Goal: Information Seeking & Learning: Learn about a topic

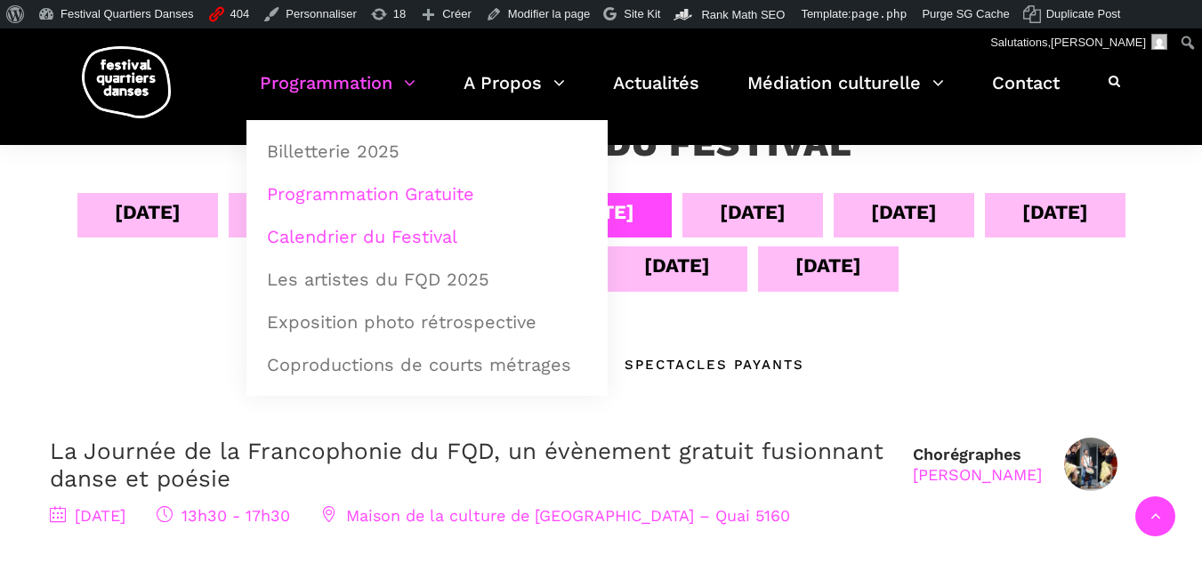
click at [373, 190] on link "Programmation Gratuite" at bounding box center [427, 193] width 342 height 41
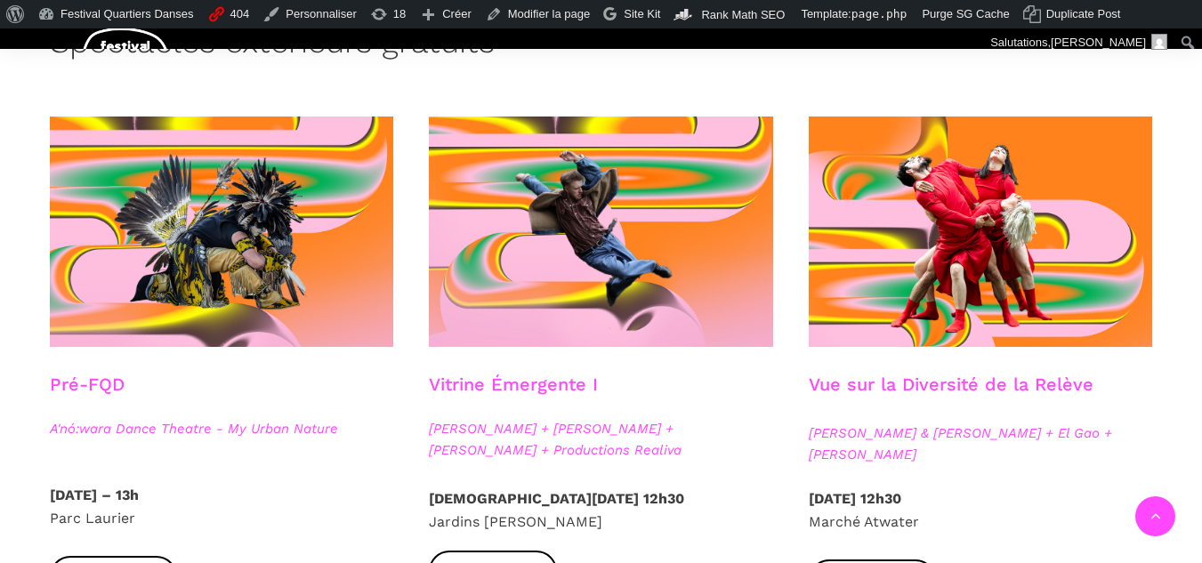
scroll to position [534, 0]
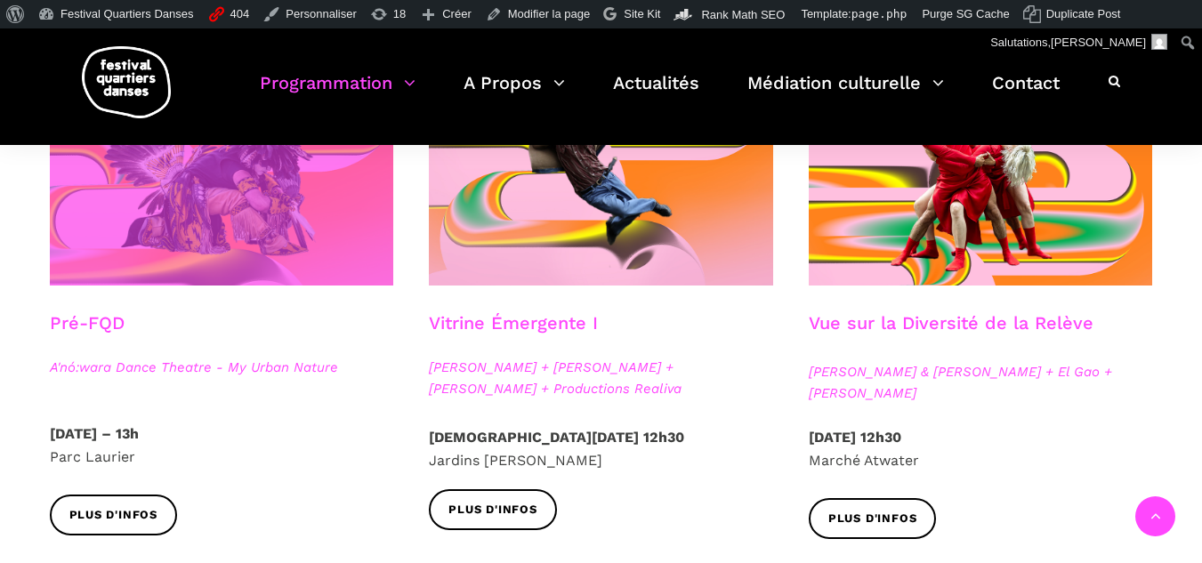
click at [292, 214] on span at bounding box center [222, 170] width 344 height 230
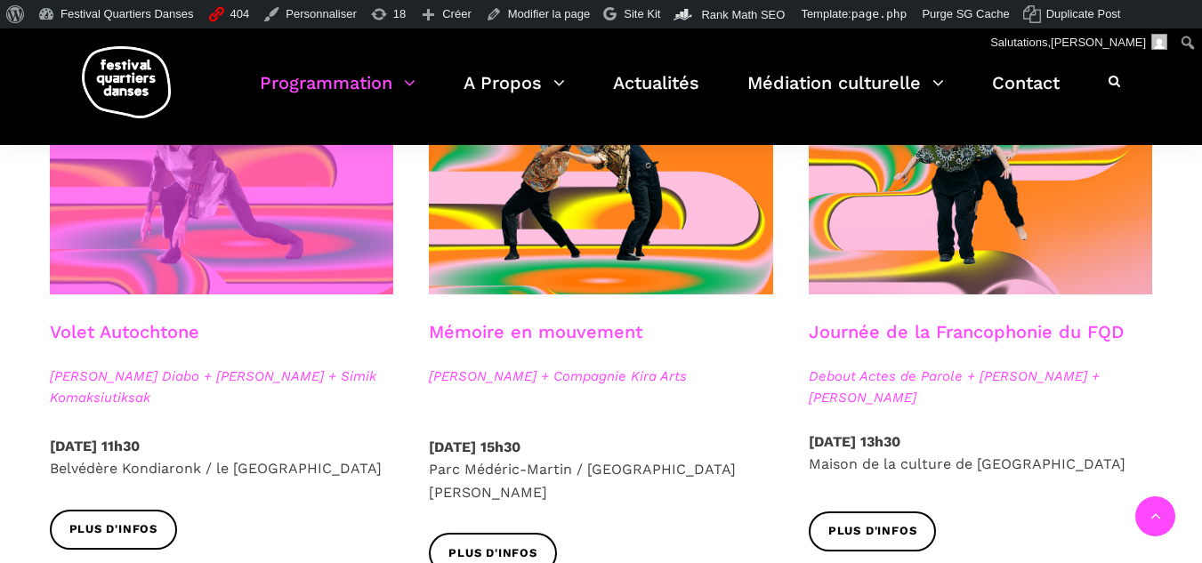
scroll to position [979, 0]
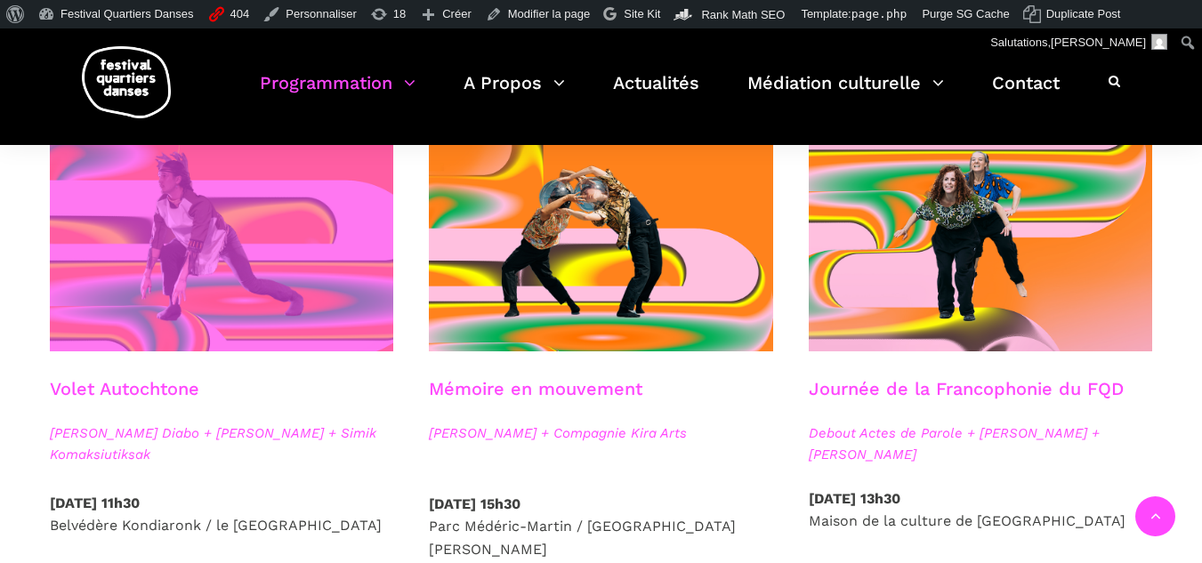
click at [202, 311] on span at bounding box center [222, 236] width 344 height 230
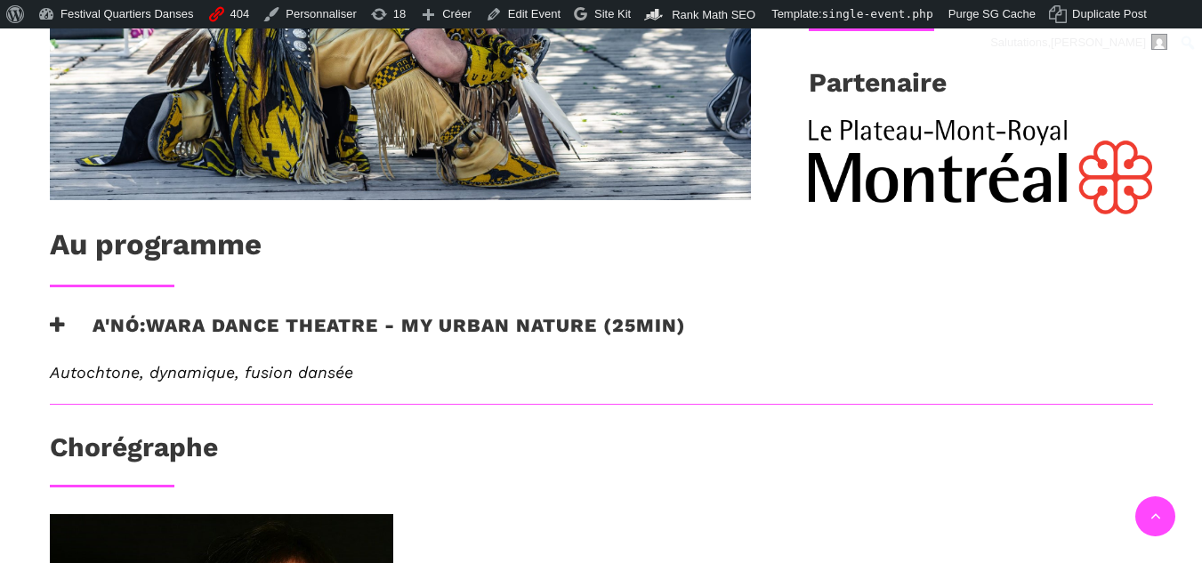
scroll to position [921, 0]
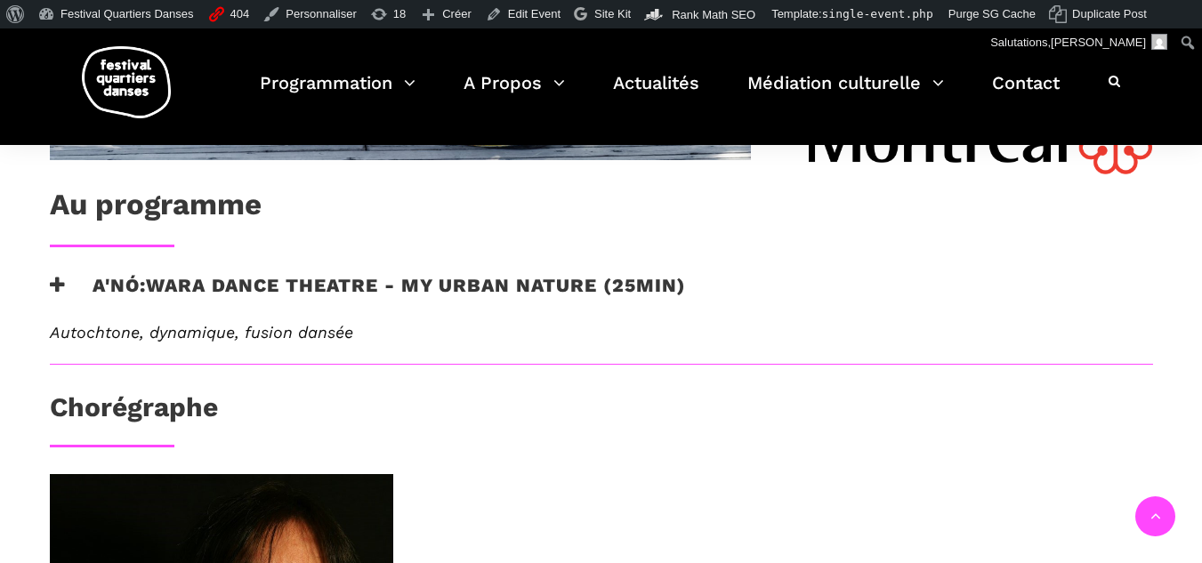
click at [52, 289] on icon at bounding box center [58, 285] width 16 height 19
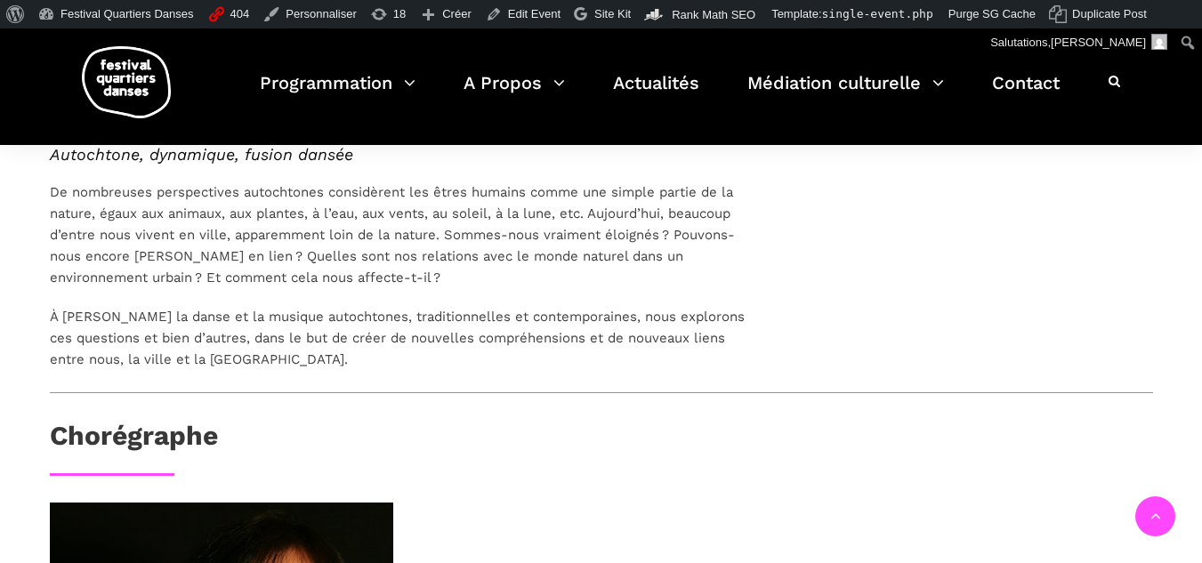
scroll to position [832, 0]
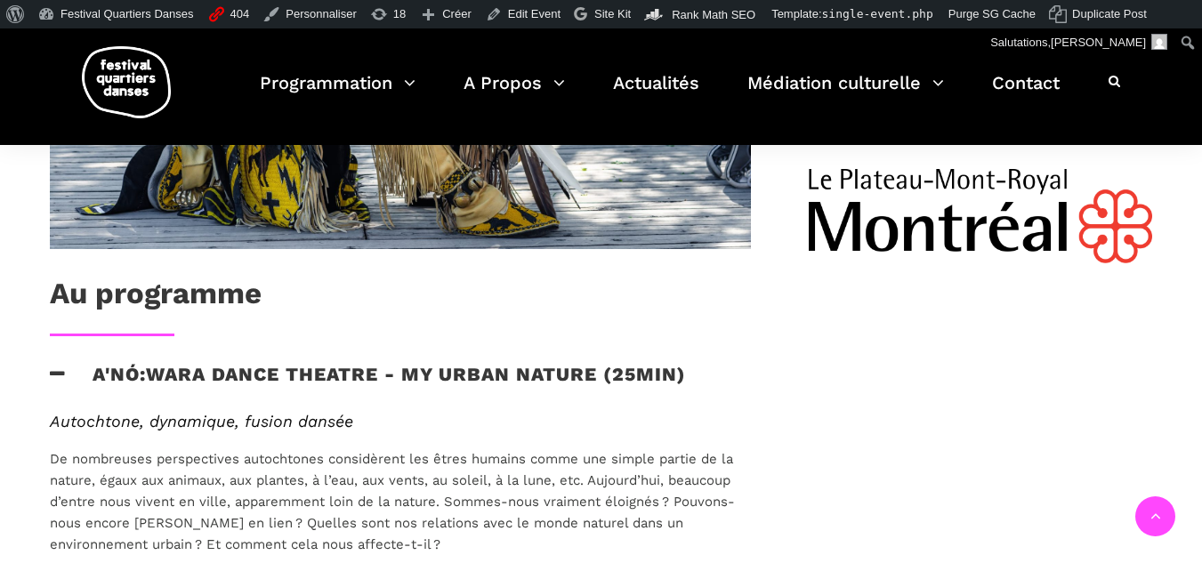
click at [48, 377] on div "A'nó:wara Dance Theatre - My Urban Nature (25min)" at bounding box center [400, 387] width 737 height 49
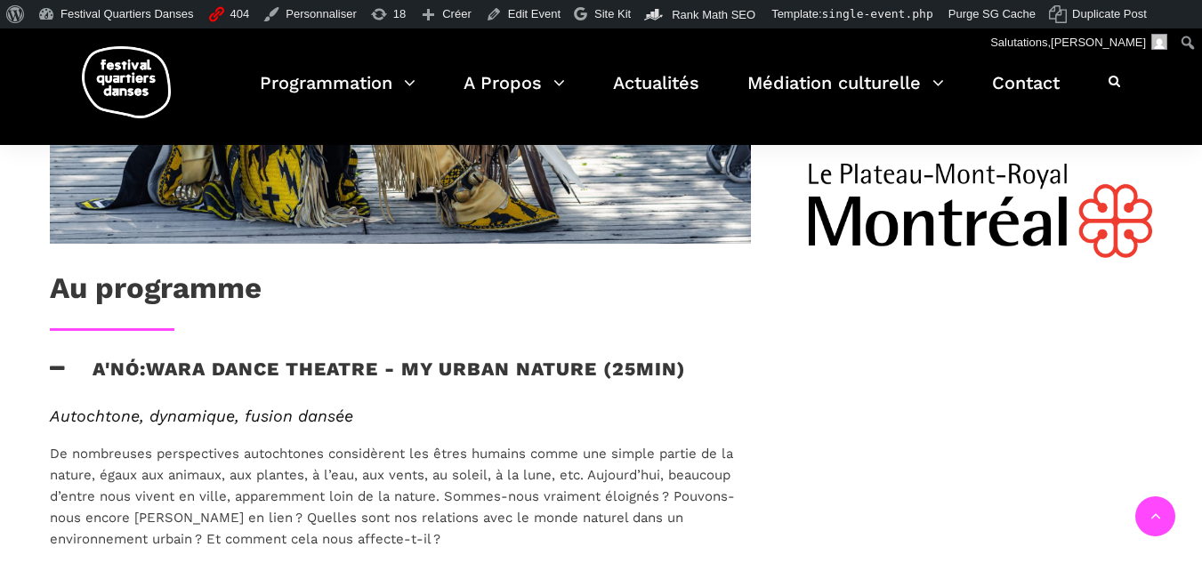
scroll to position [1010, 0]
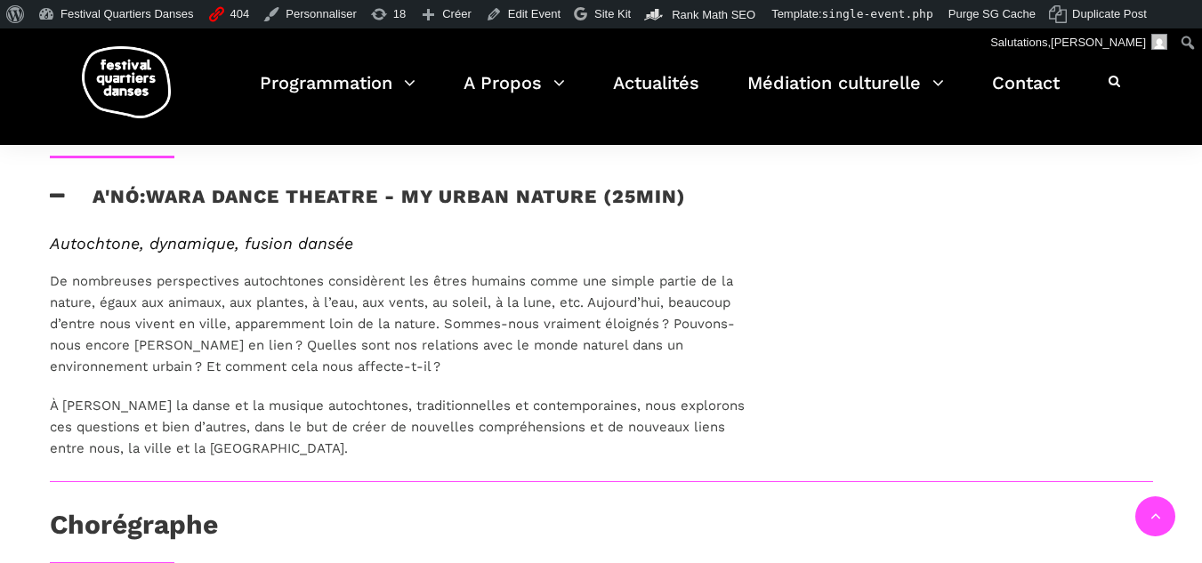
click at [50, 189] on icon at bounding box center [58, 196] width 16 height 19
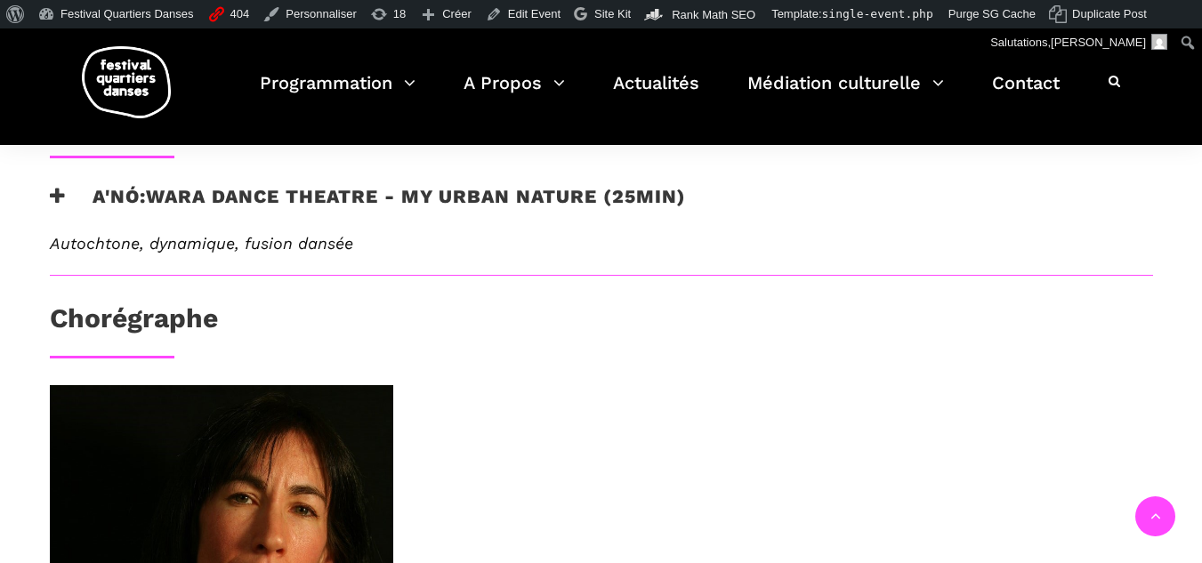
click at [50, 189] on icon at bounding box center [58, 196] width 16 height 19
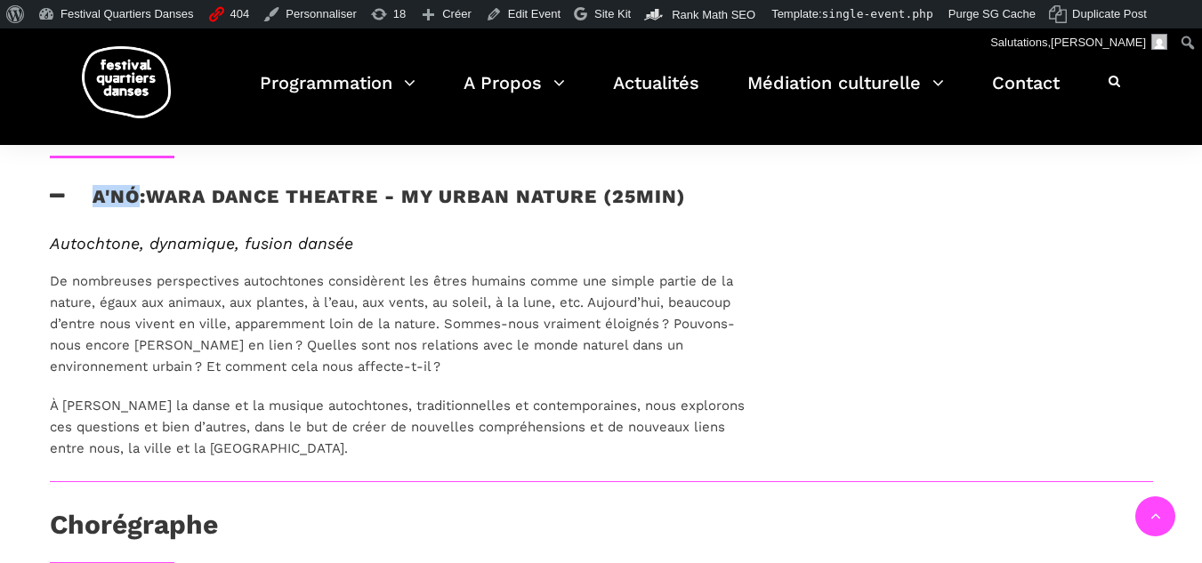
click at [50, 189] on icon at bounding box center [58, 196] width 16 height 19
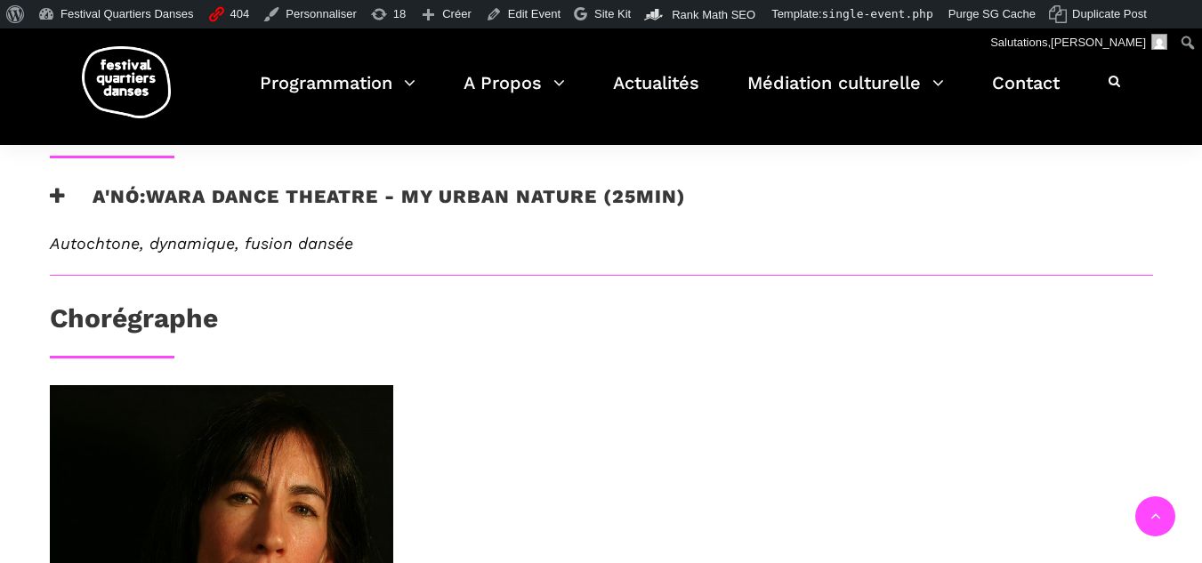
click at [50, 189] on icon at bounding box center [58, 196] width 16 height 19
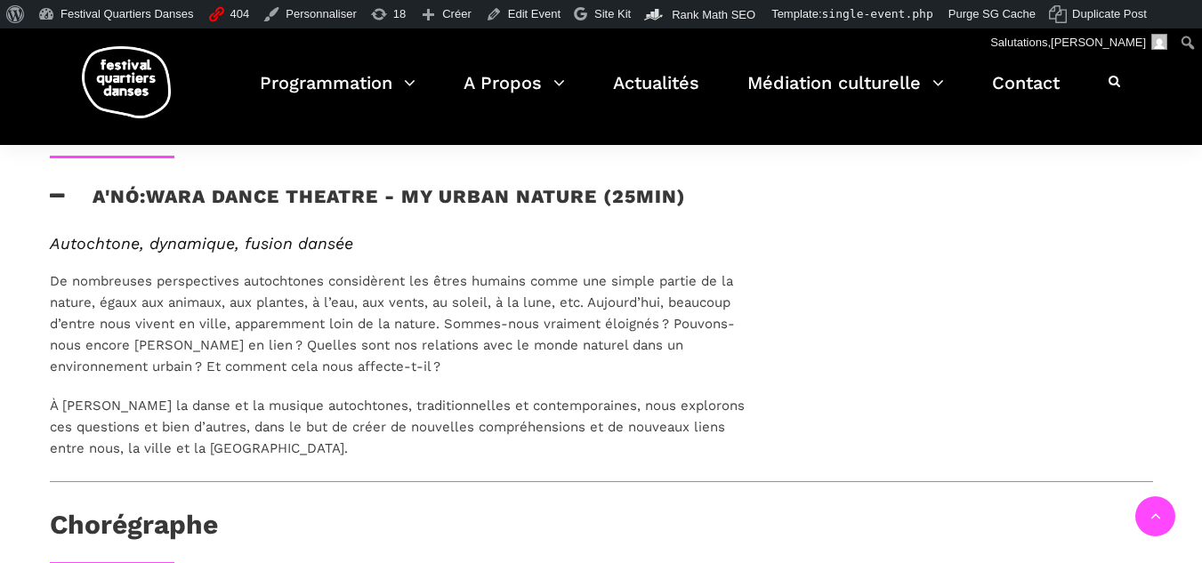
click at [50, 189] on icon at bounding box center [58, 196] width 16 height 19
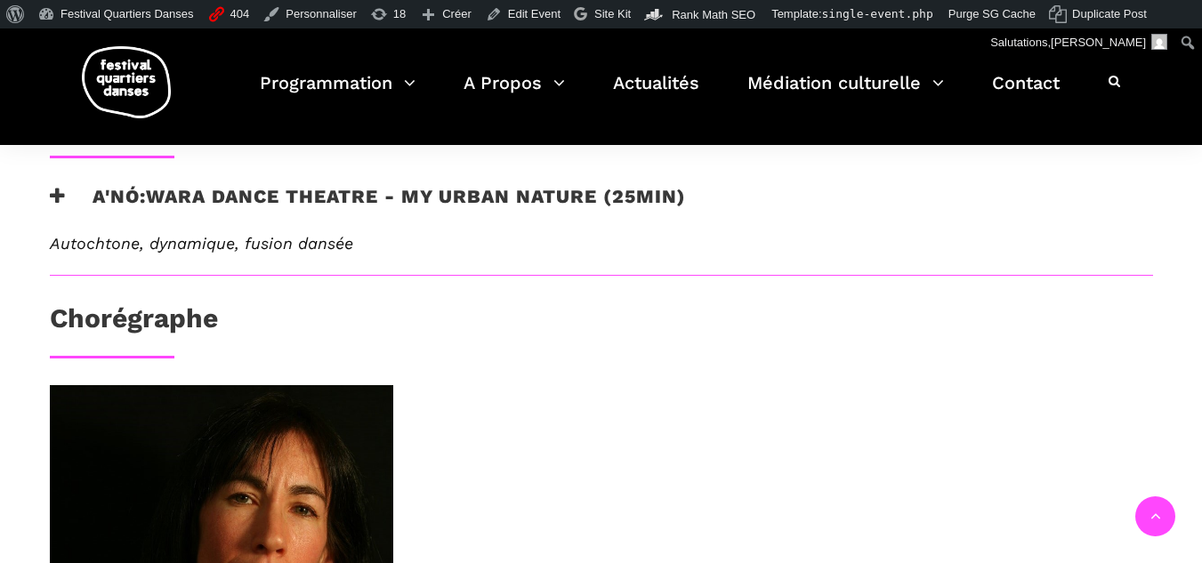
click at [50, 202] on icon at bounding box center [58, 196] width 16 height 19
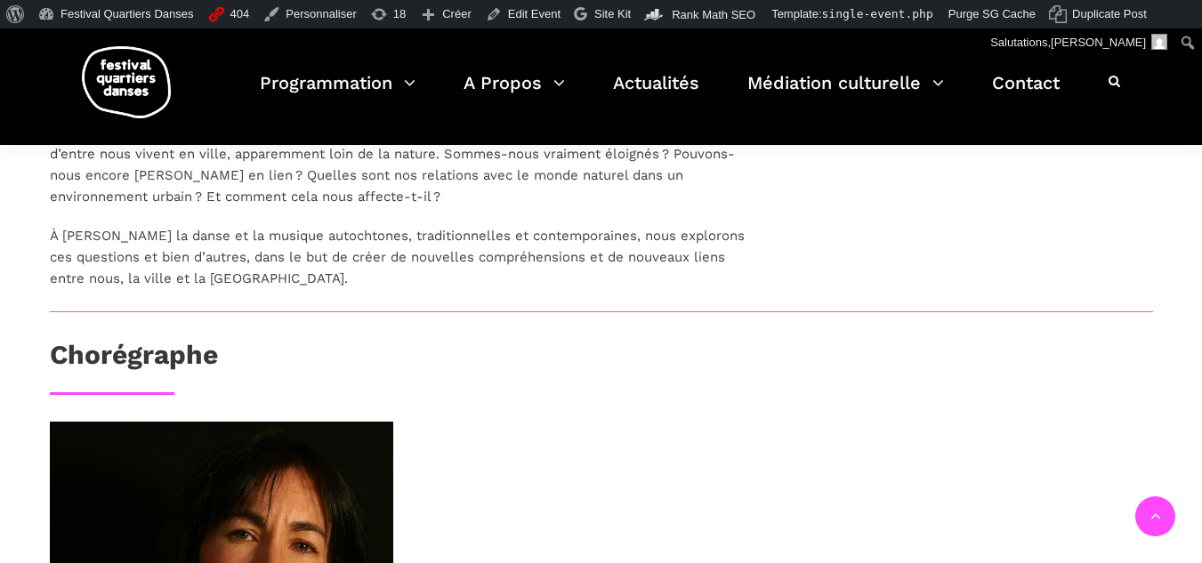
scroll to position [1188, 0]
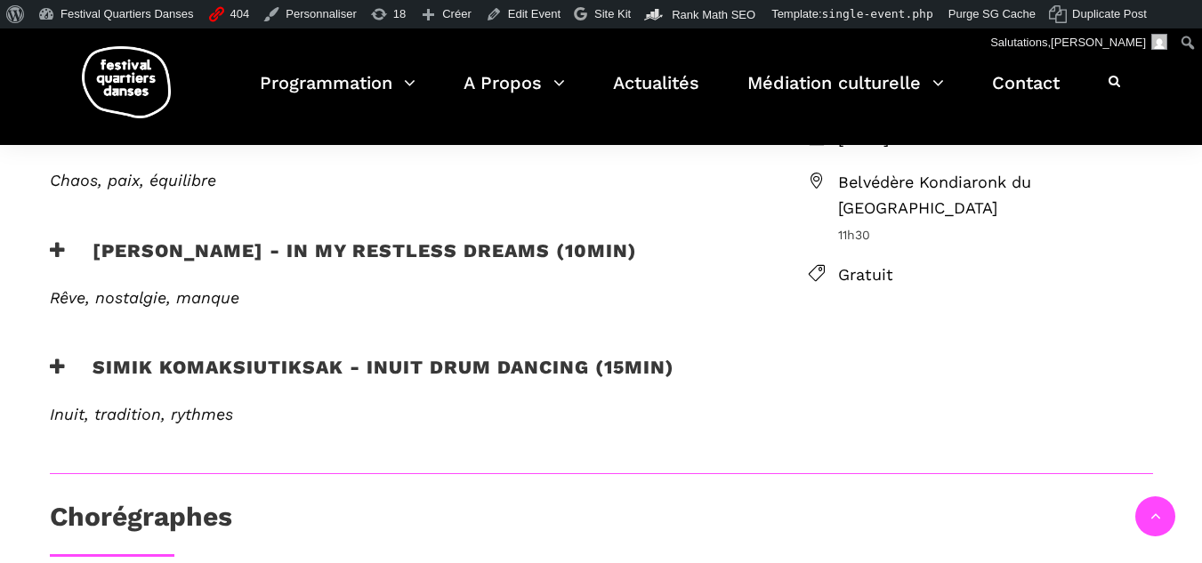
scroll to position [445, 0]
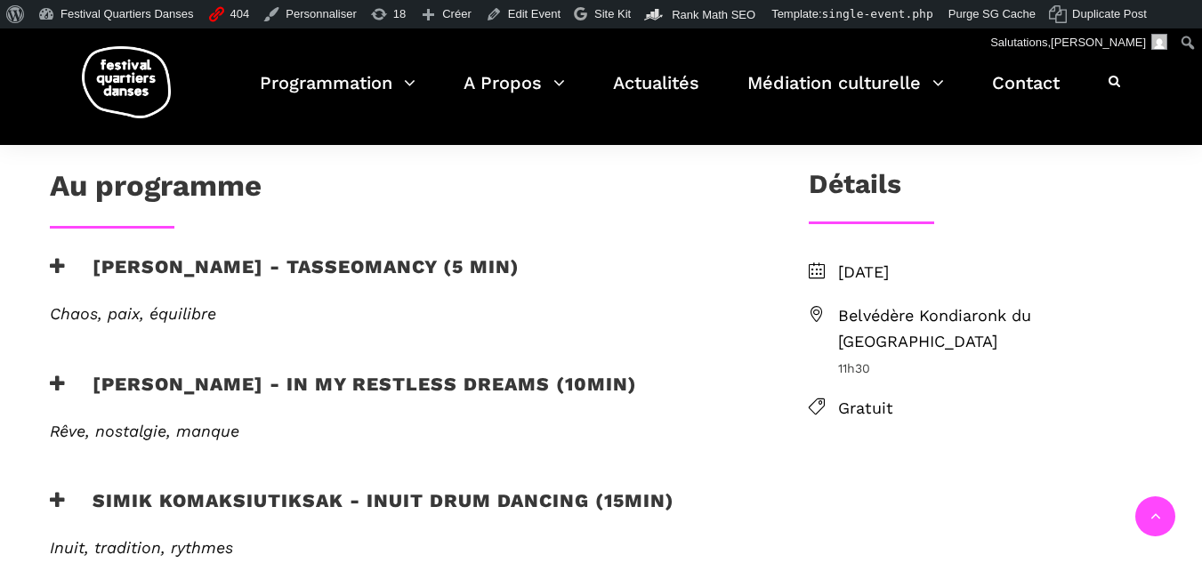
click at [66, 268] on h3 "[PERSON_NAME] - Tasseomancy (5 min)" at bounding box center [285, 277] width 470 height 44
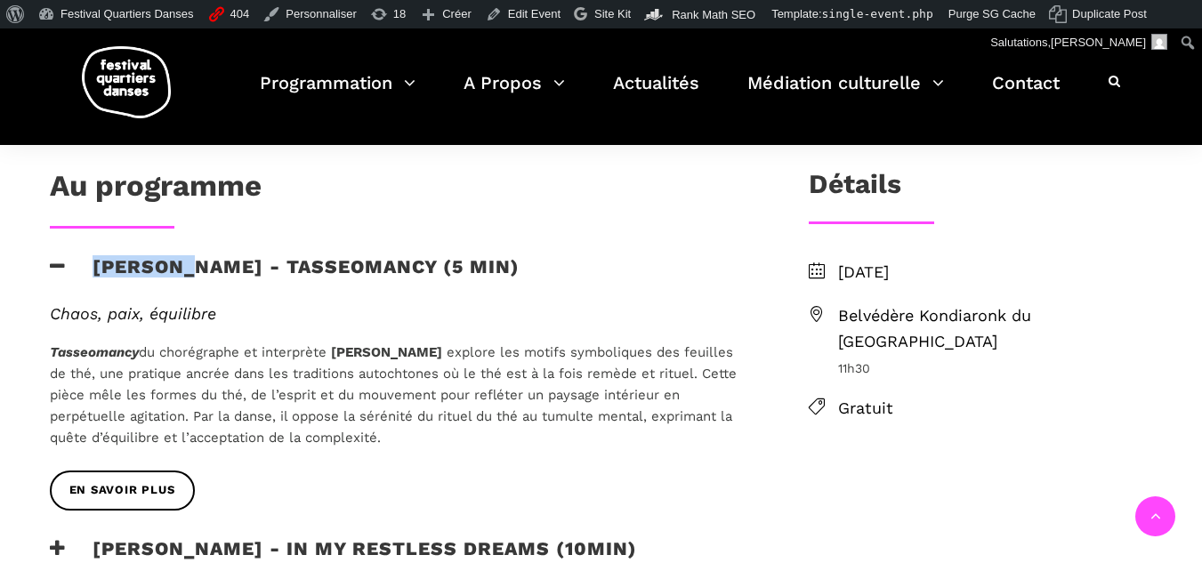
click at [66, 267] on h3 "Marshall Diabo - Tasseomancy (5 min)" at bounding box center [285, 277] width 470 height 44
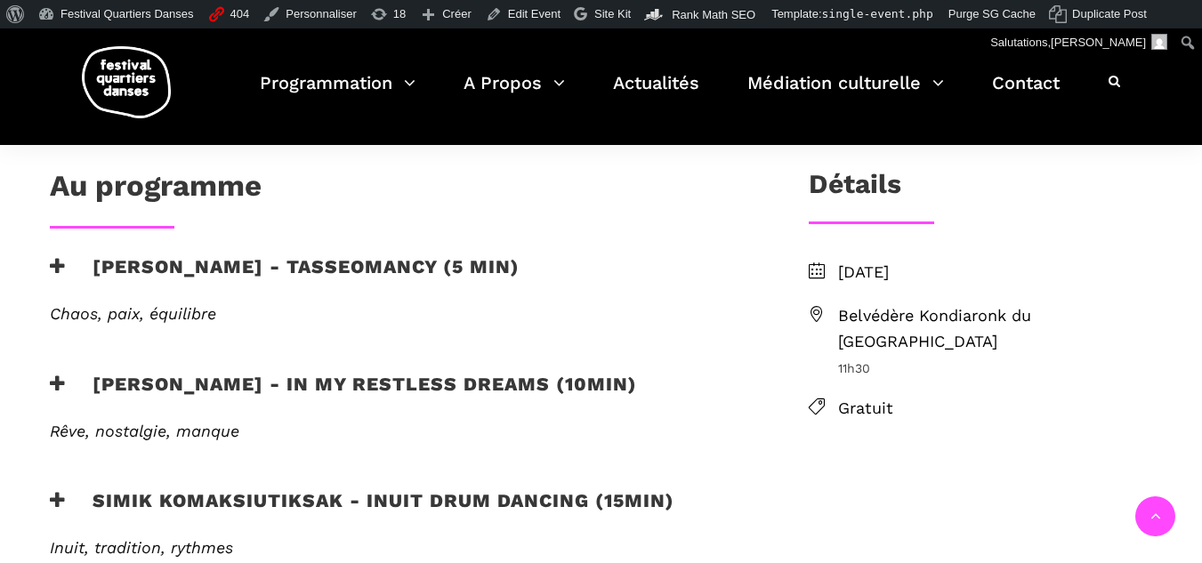
click at [70, 375] on h3 "Ryleigh Mayo - In my restless dreams (10min)" at bounding box center [343, 395] width 587 height 44
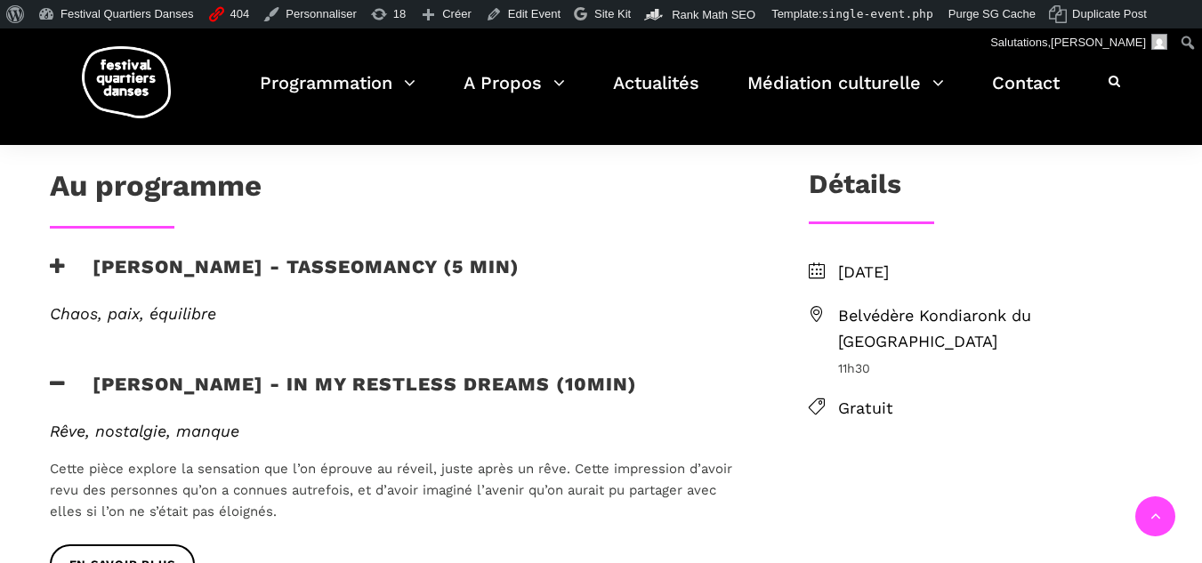
click at [70, 375] on h3 "Ryleigh Mayo - In my restless dreams (10min)" at bounding box center [343, 395] width 587 height 44
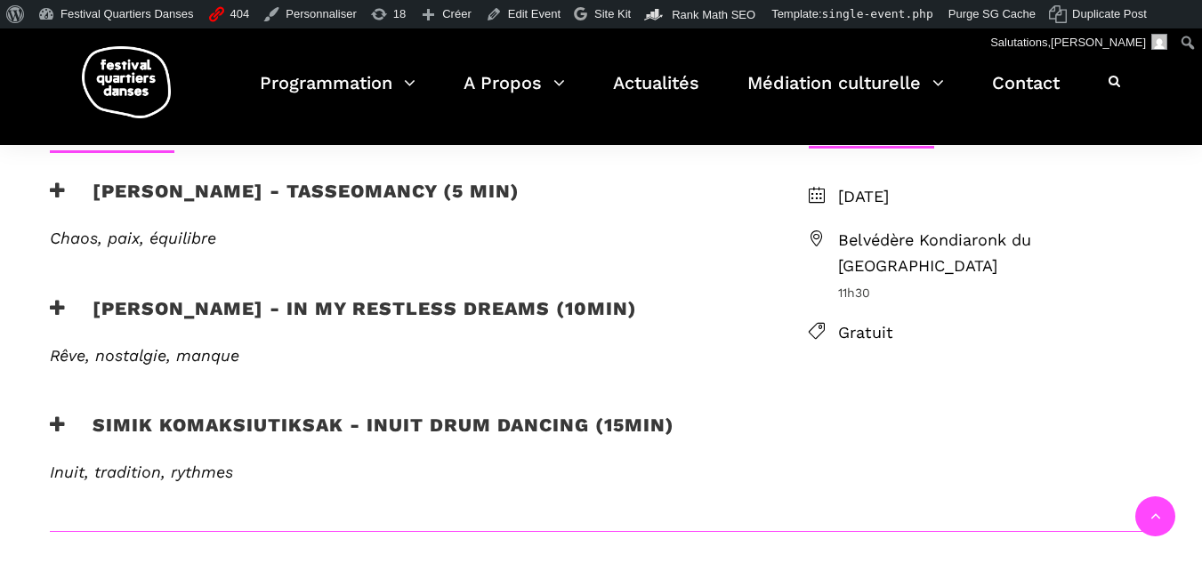
scroll to position [623, 0]
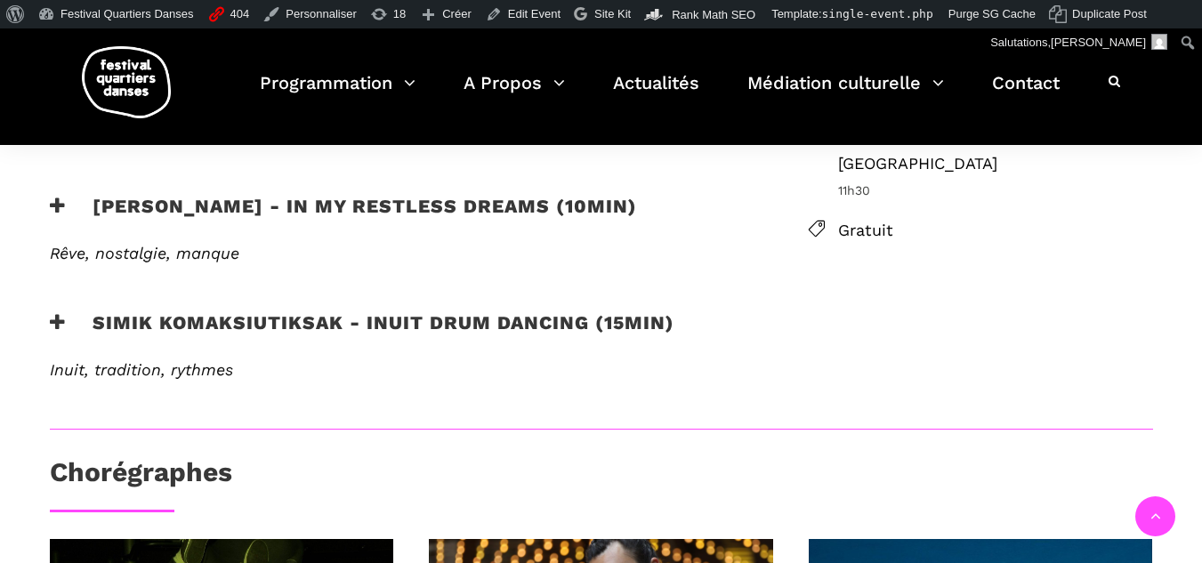
click at [64, 320] on icon at bounding box center [58, 322] width 16 height 19
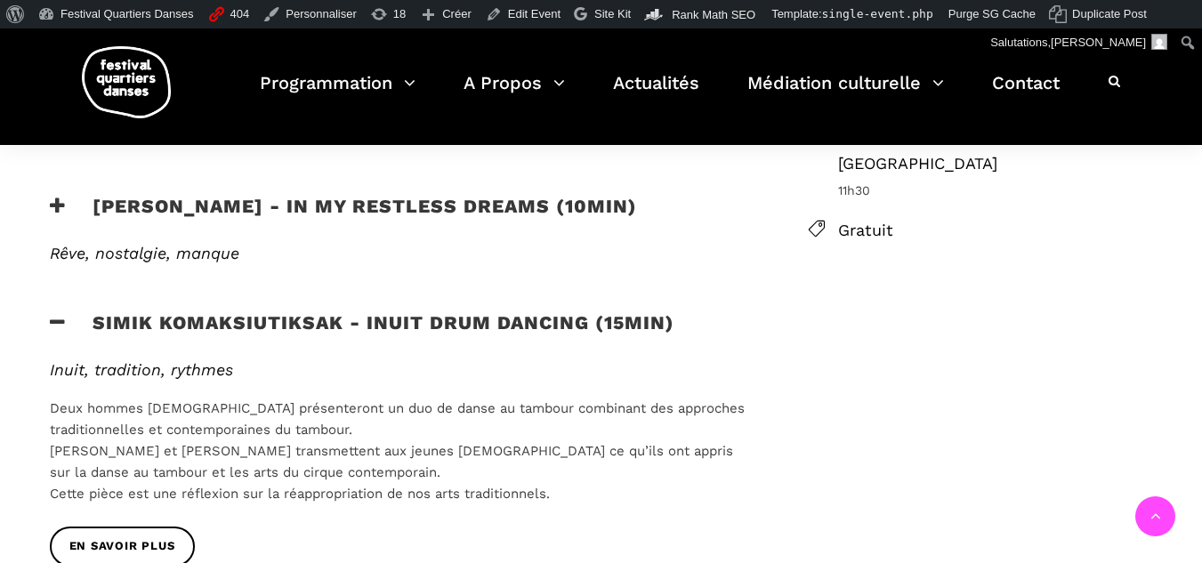
click at [64, 319] on icon at bounding box center [58, 322] width 16 height 19
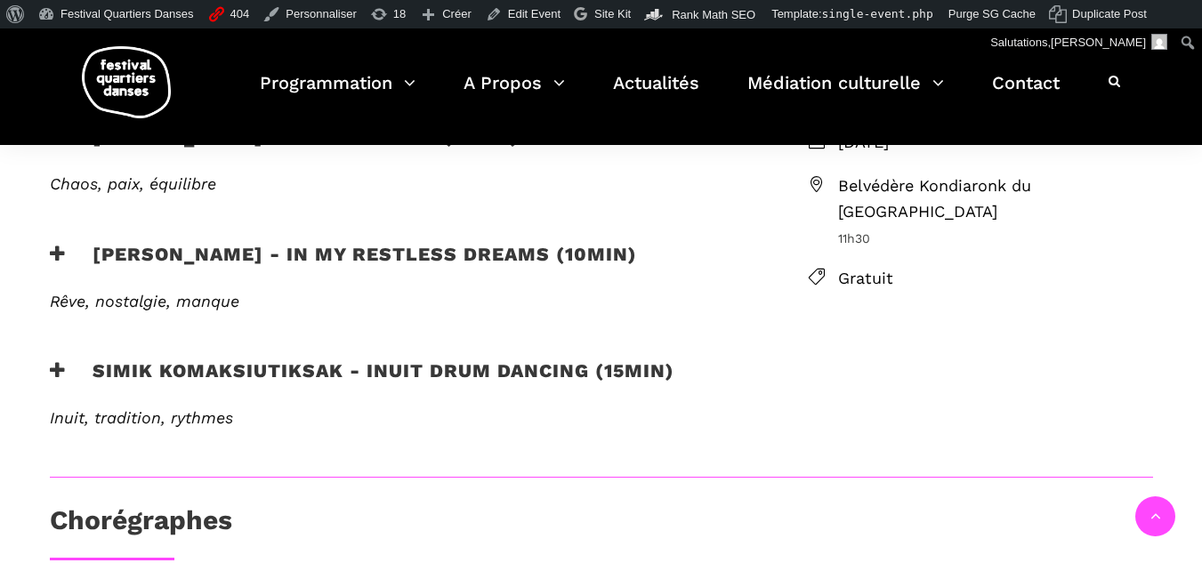
scroll to position [534, 0]
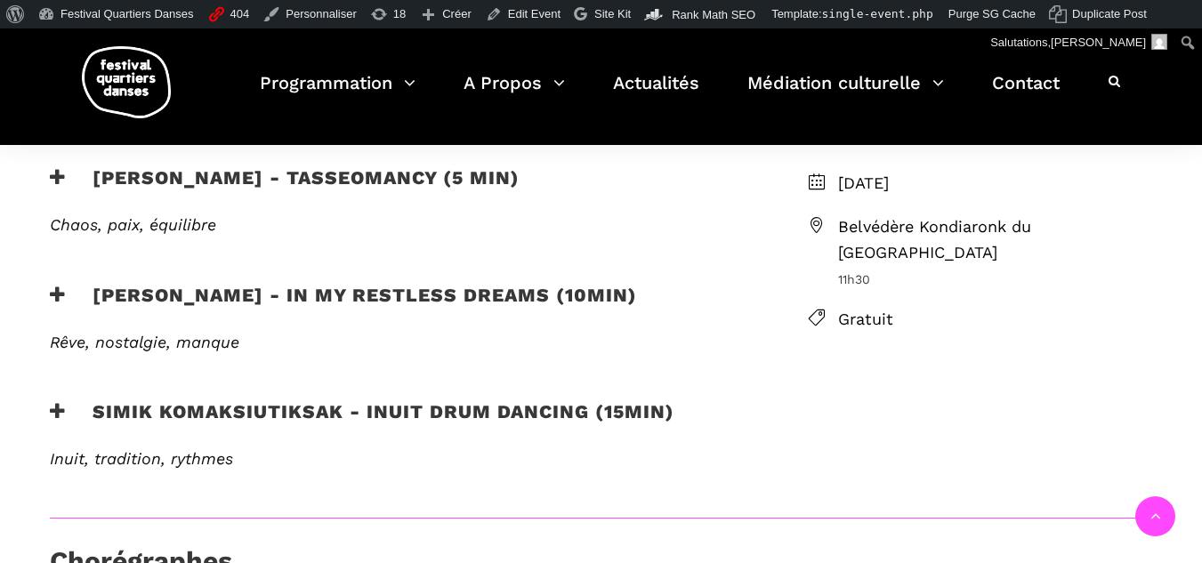
click at [61, 410] on icon at bounding box center [58, 411] width 16 height 19
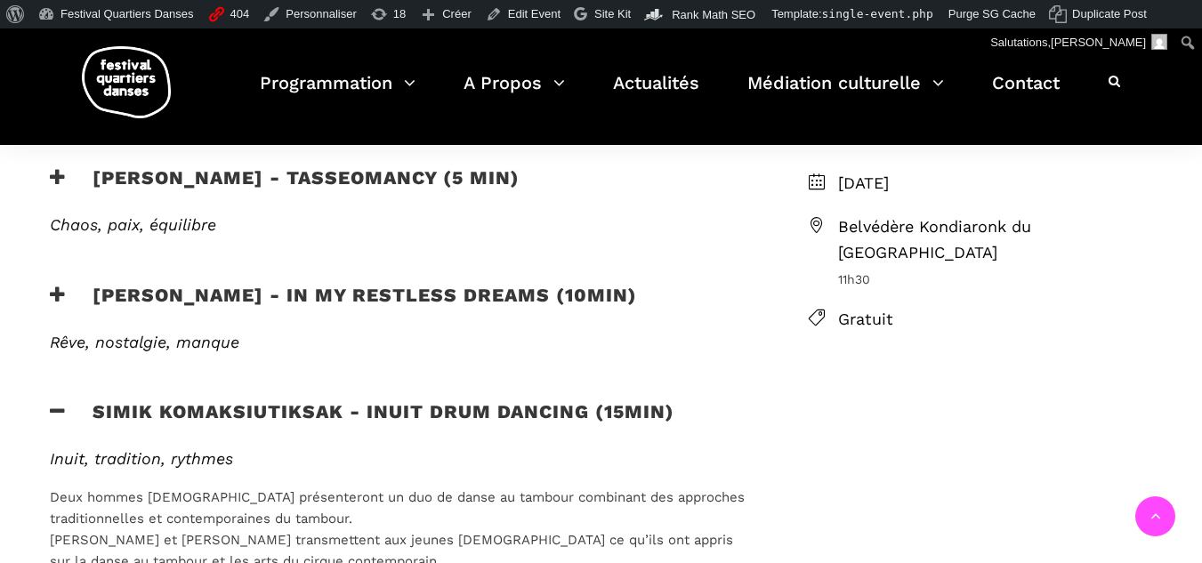
click at [61, 410] on icon at bounding box center [58, 411] width 16 height 19
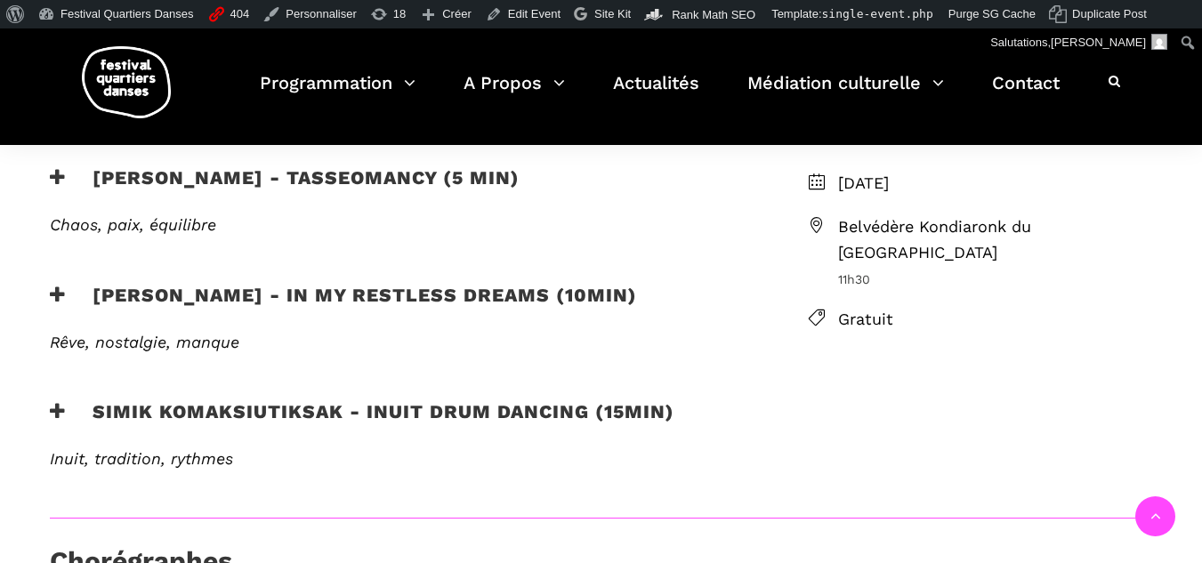
click at [50, 411] on icon at bounding box center [58, 411] width 16 height 19
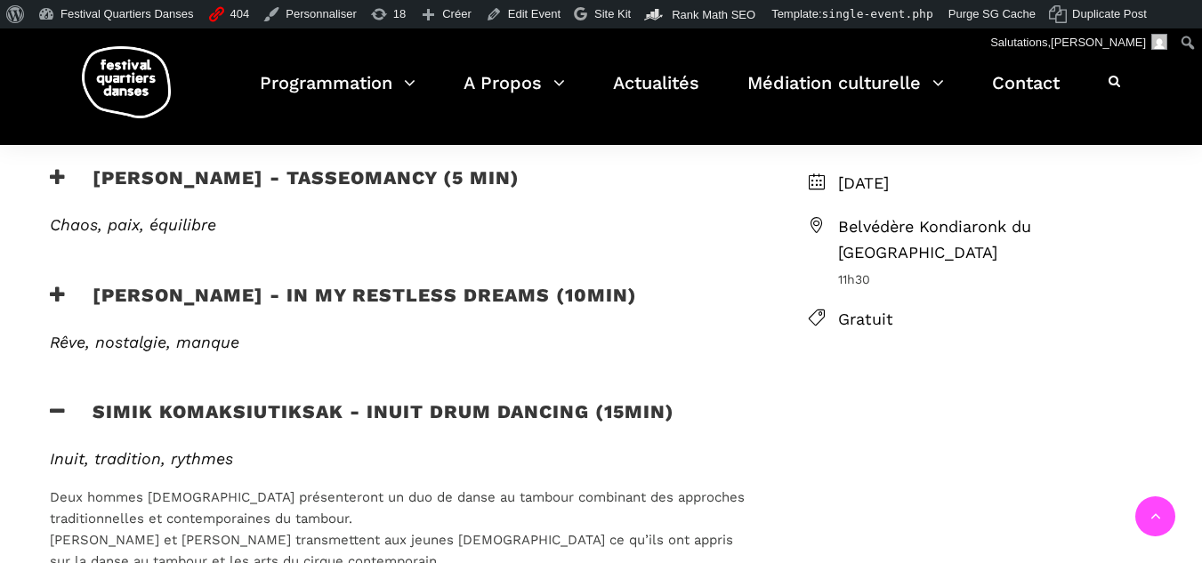
scroll to position [712, 0]
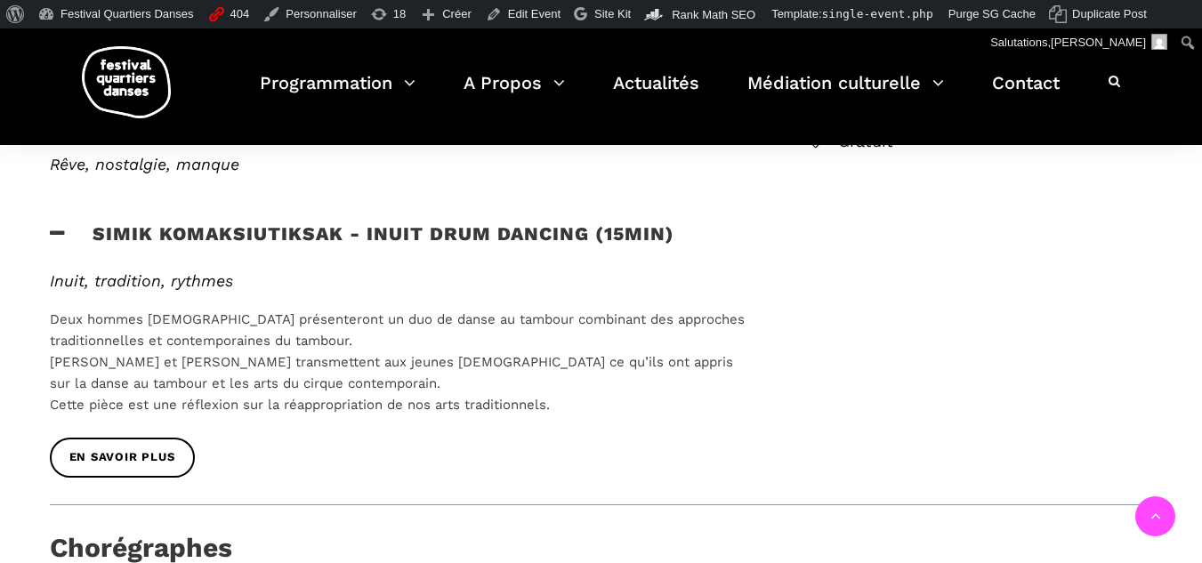
click at [64, 245] on h3 "Simik Komaksiutiksak - Inuit Drum Dancing (15min)" at bounding box center [362, 244] width 624 height 44
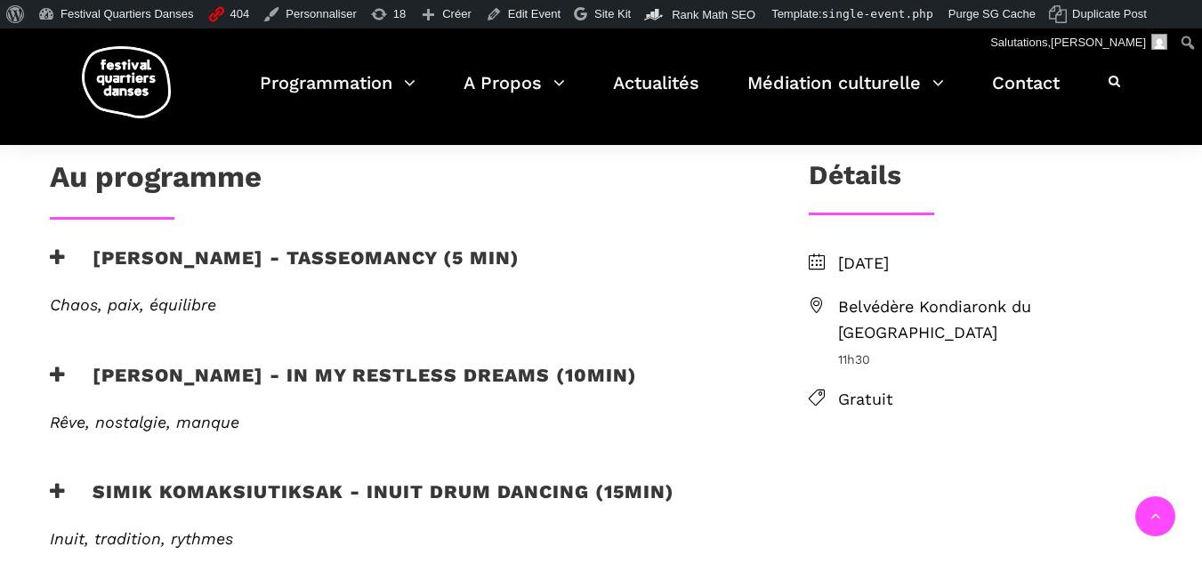
scroll to position [445, 0]
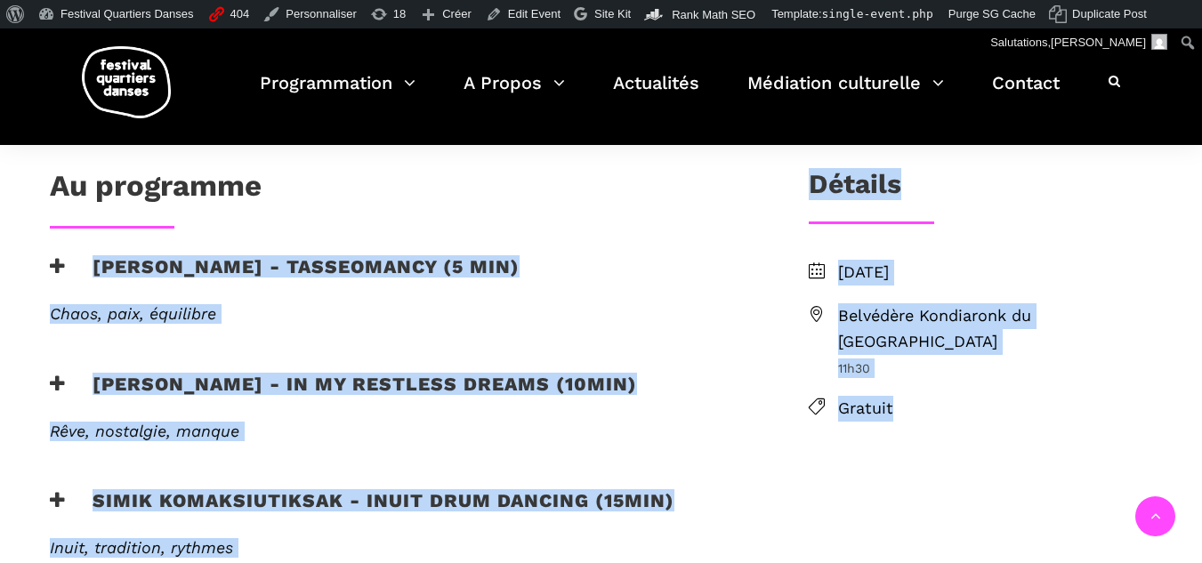
drag, startPoint x: 270, startPoint y: 185, endPoint x: 0, endPoint y: 196, distance: 269.8
click at [330, 196] on div "Au programme" at bounding box center [400, 190] width 701 height 44
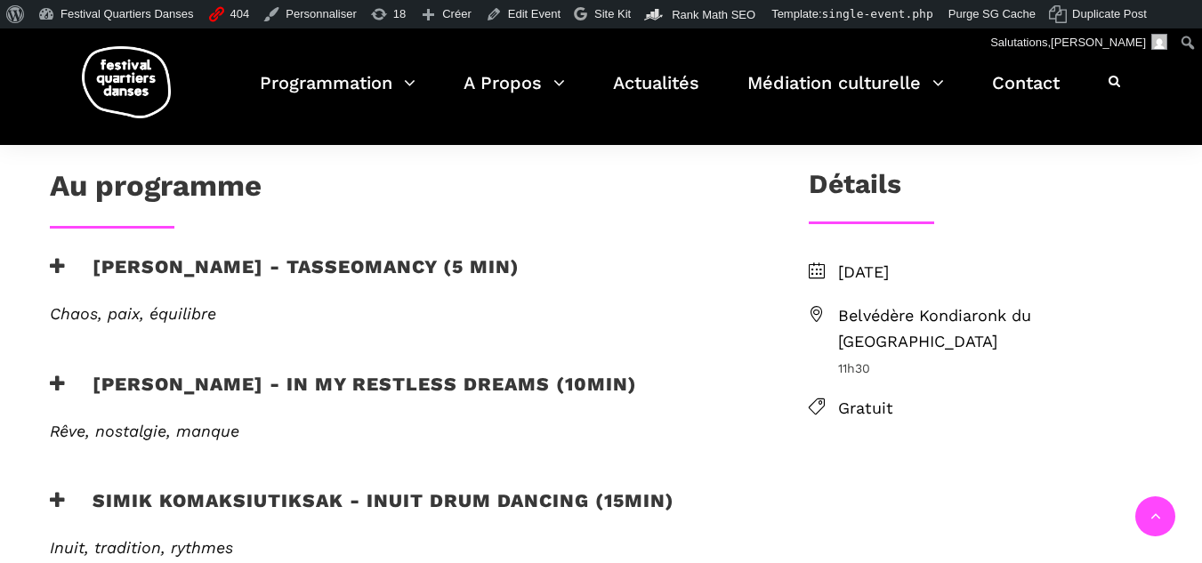
scroll to position [623, 0]
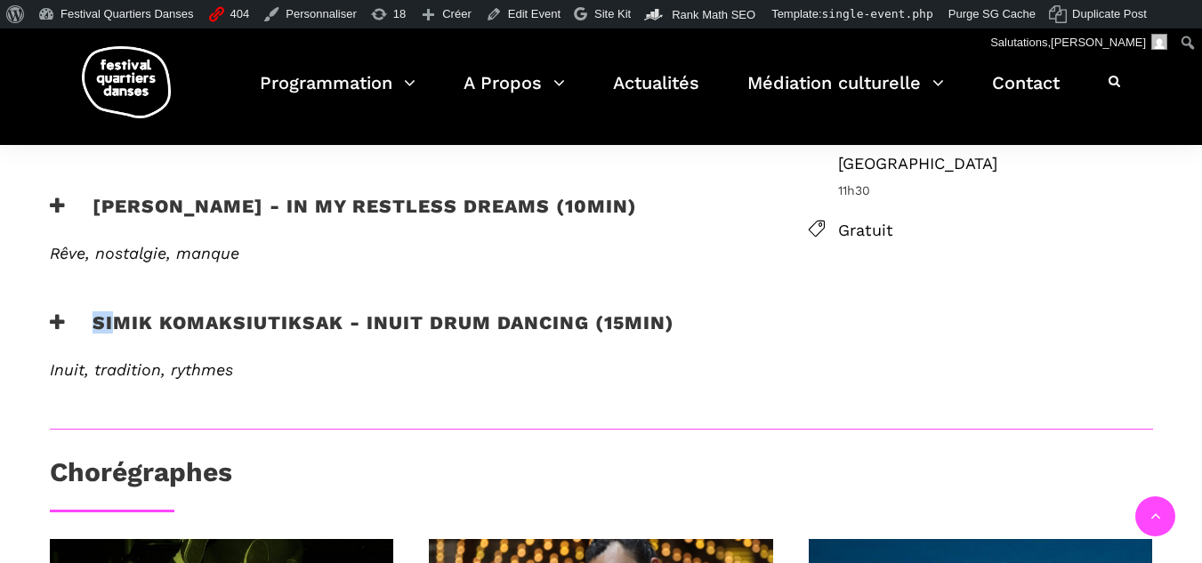
drag, startPoint x: 80, startPoint y: 321, endPoint x: 116, endPoint y: 321, distance: 35.6
click at [116, 321] on h3 "Simik Komaksiutiksak - Inuit Drum Dancing (15min)" at bounding box center [362, 333] width 624 height 44
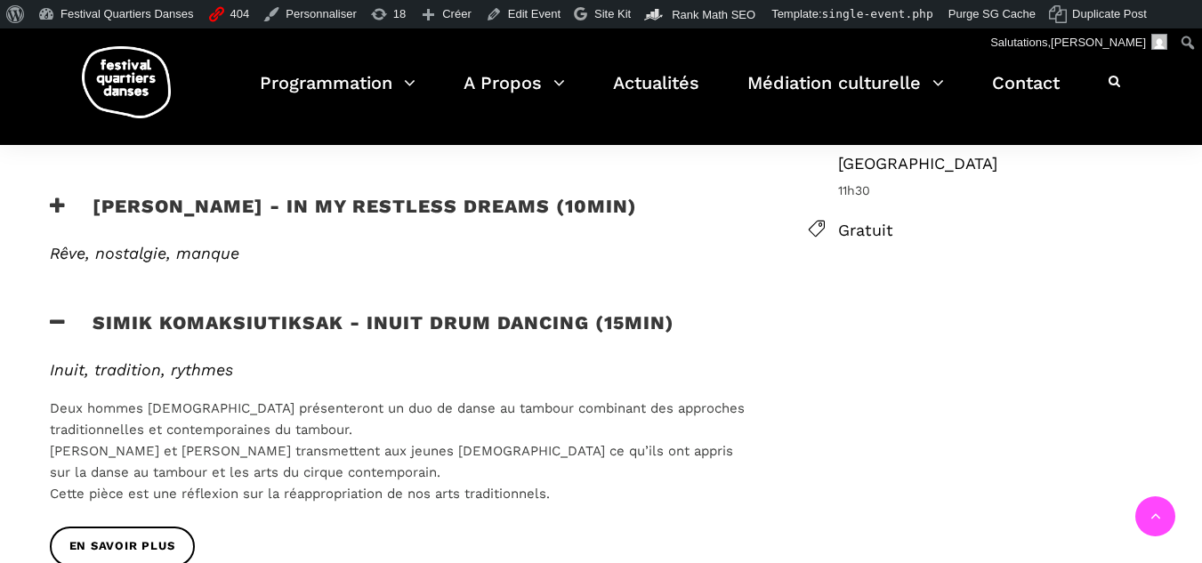
click at [52, 309] on div "en savoir plus" at bounding box center [400, 298] width 737 height 27
click at [59, 320] on icon at bounding box center [58, 322] width 16 height 19
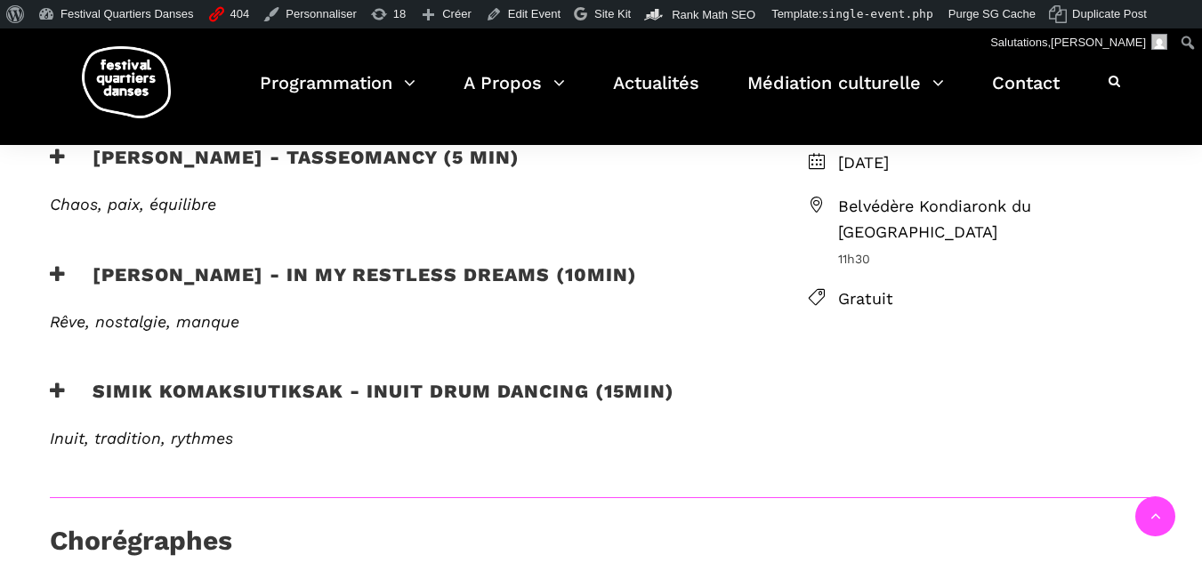
scroll to position [712, 0]
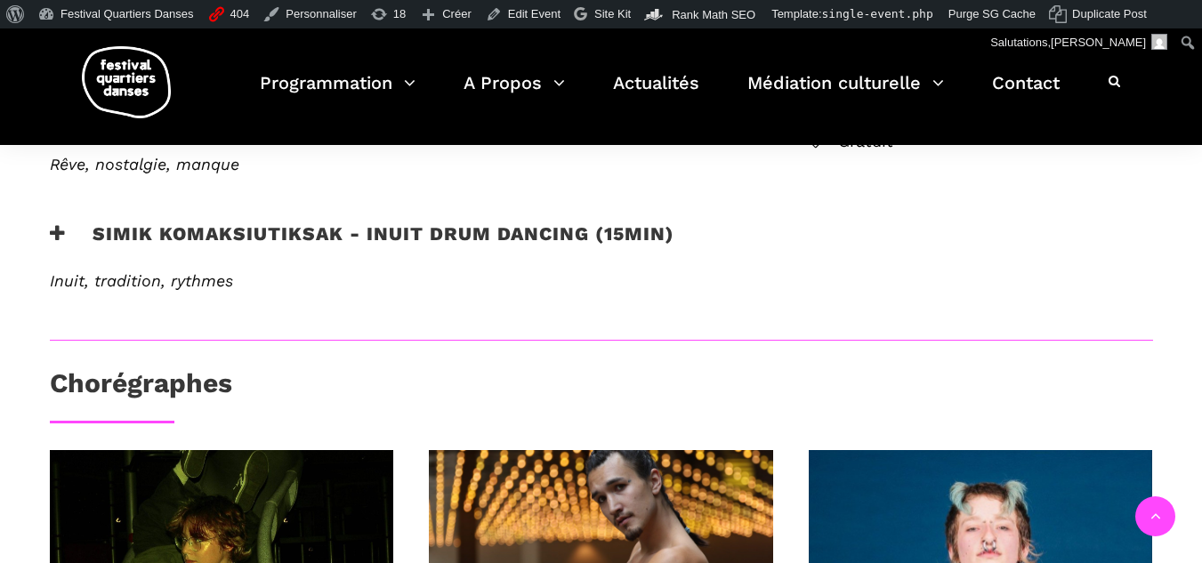
click at [68, 242] on h3 "Simik Komaksiutiksak - Inuit Drum Dancing (15min)" at bounding box center [362, 244] width 624 height 44
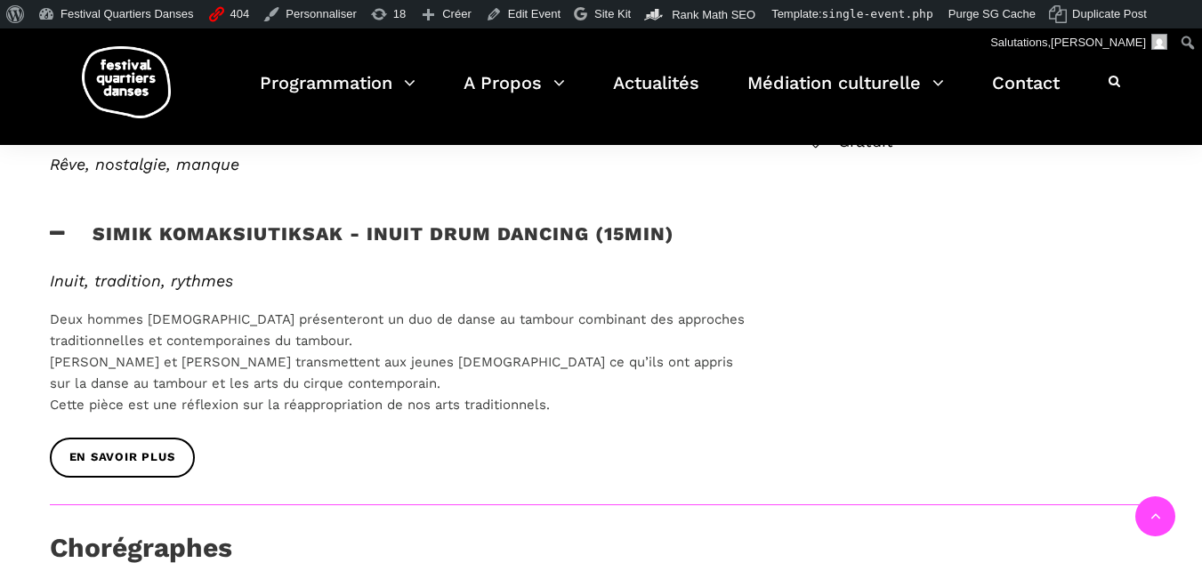
click at [68, 242] on h3 "Simik Komaksiutiksak - Inuit Drum Dancing (15min)" at bounding box center [362, 244] width 624 height 44
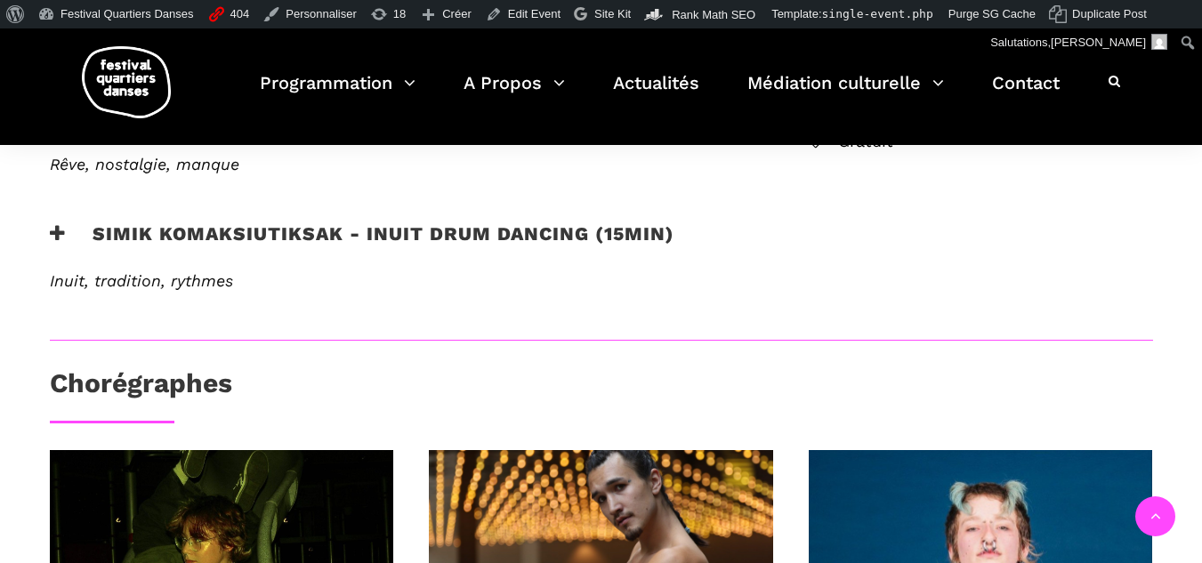
click at [68, 242] on h3 "Simik Komaksiutiksak - Inuit Drum Dancing (15min)" at bounding box center [362, 244] width 624 height 44
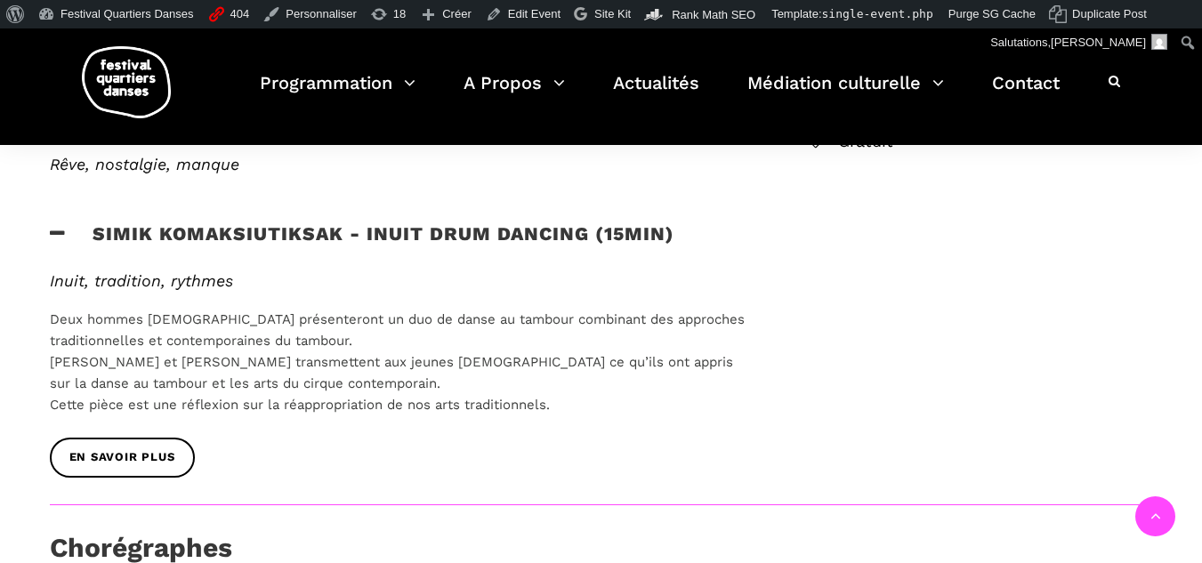
click at [68, 242] on h3 "Simik Komaksiutiksak - Inuit Drum Dancing (15min)" at bounding box center [362, 244] width 624 height 44
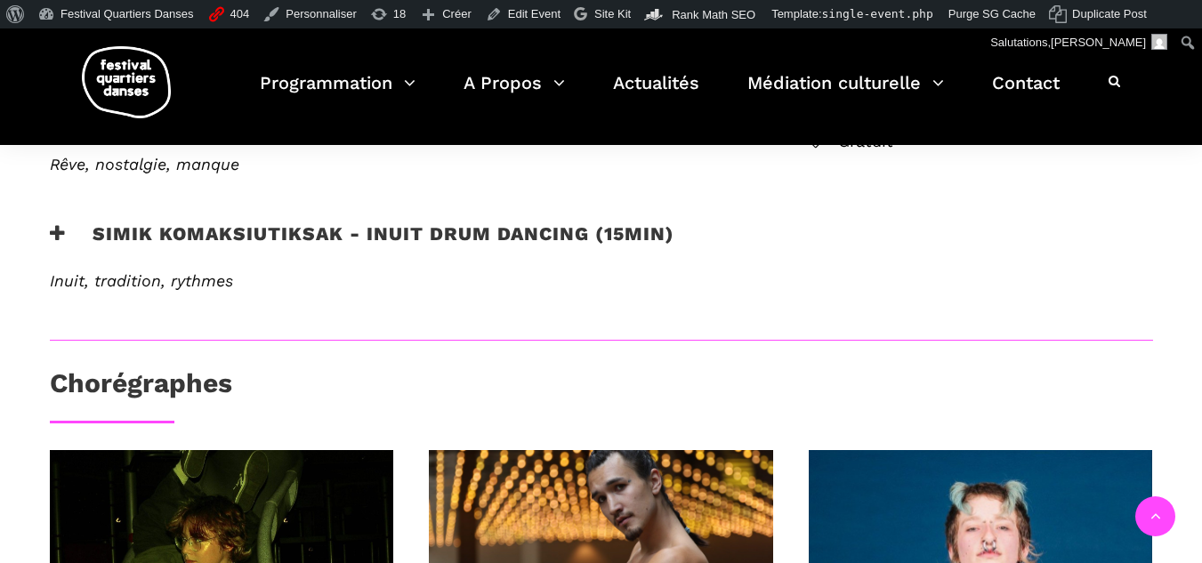
click at [68, 242] on h3 "Simik Komaksiutiksak - Inuit Drum Dancing (15min)" at bounding box center [362, 244] width 624 height 44
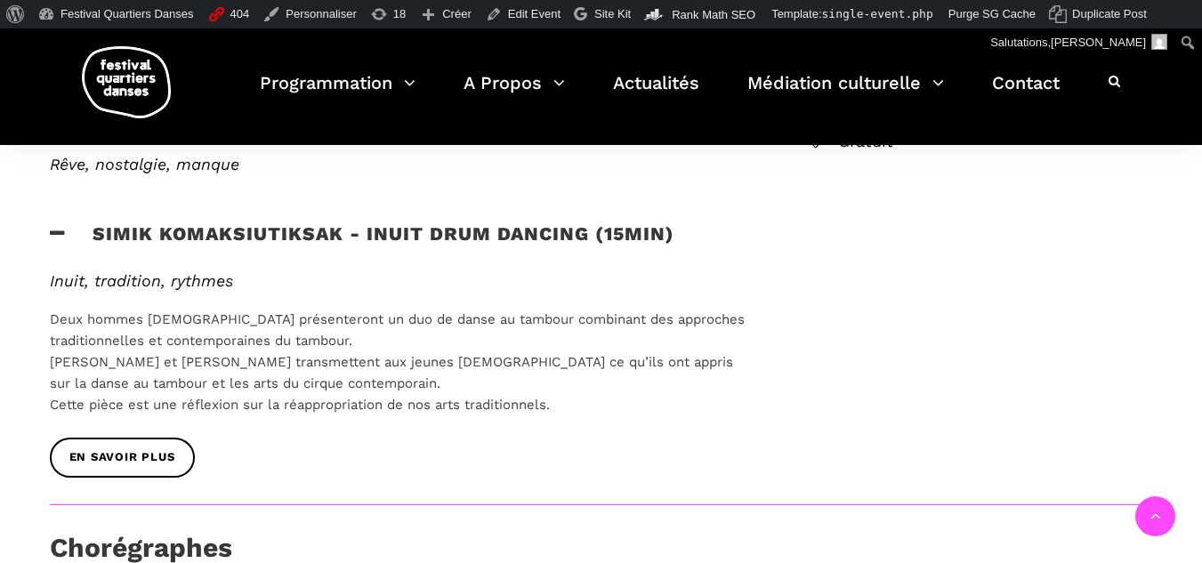
click at [68, 242] on h3 "Simik Komaksiutiksak - Inuit Drum Dancing (15min)" at bounding box center [362, 244] width 624 height 44
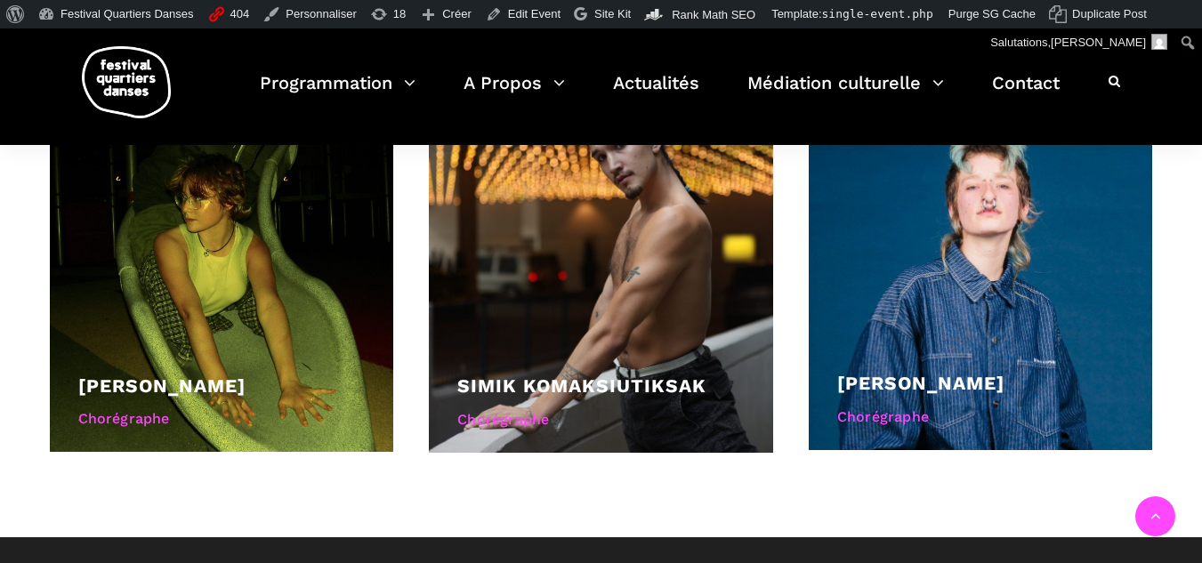
scroll to position [1156, 0]
